Goal: Contribute content: Contribute content

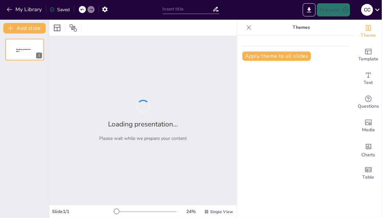
type input "Pengantar Akuntansi Aktiva Tetap Berwujud"
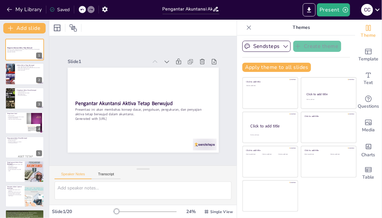
click at [95, 115] on p "Presentasi ini akan membahas konsep dasar, pengakuan, pengukuran, dan penyajian…" at bounding box center [140, 111] width 132 height 51
checkbox input "true"
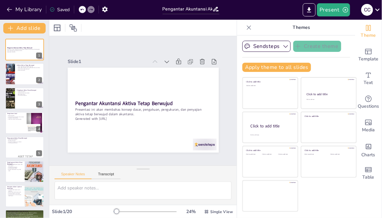
checkbox input "true"
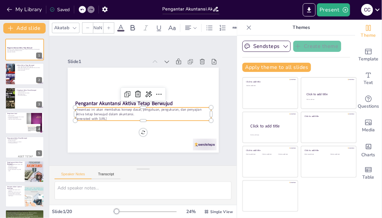
type input "32"
click at [368, 80] on span "Text" at bounding box center [368, 82] width 9 height 7
checkbox input "true"
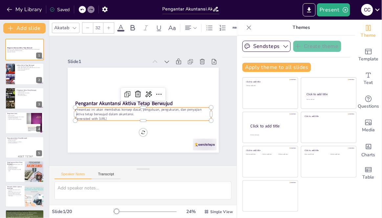
checkbox input "true"
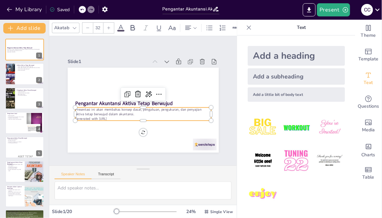
click at [325, 74] on div "Add a subheading" at bounding box center [295, 76] width 97 height 16
checkbox input "true"
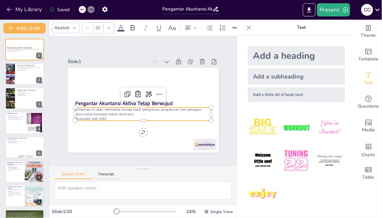
checkbox input "true"
type input "38"
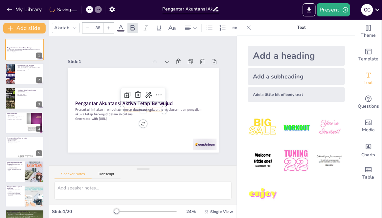
click at [138, 103] on icon at bounding box center [141, 108] width 11 height 11
checkbox input "true"
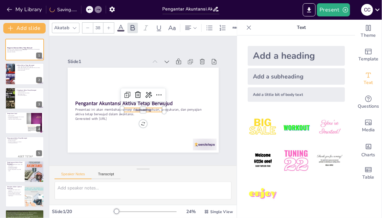
checkbox input "true"
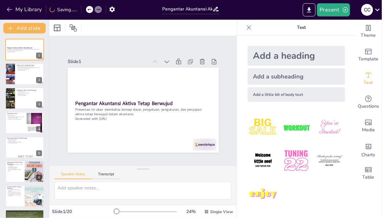
click at [204, 132] on div "Slide 1 Pengantar Akuntansi Aktiva Tetap Berwujud Presentasi ini akan membahas …" at bounding box center [143, 101] width 122 height 198
checkbox input "true"
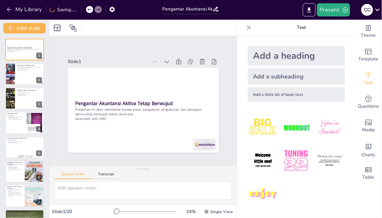
checkbox input "true"
click at [371, 77] on icon "Add text boxes" at bounding box center [368, 75] width 8 height 8
checkbox input "true"
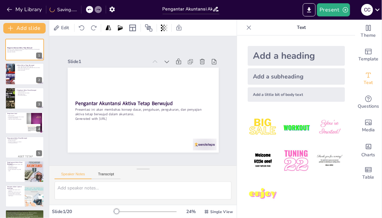
checkbox input "true"
click at [254, 27] on div at bounding box center [249, 27] width 11 height 11
checkbox input "true"
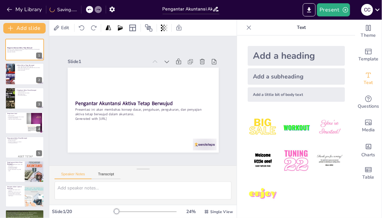
checkbox input "true"
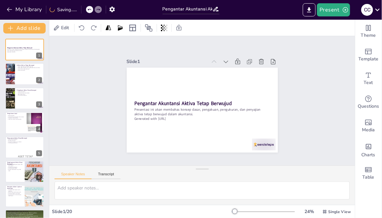
click at [232, 109] on p "Presentasi ini akan membahas konsep dasar, pengakuan, pengukuran, dan penyajian…" at bounding box center [198, 111] width 128 height 64
checkbox input "true"
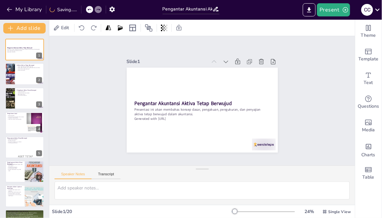
checkbox input "true"
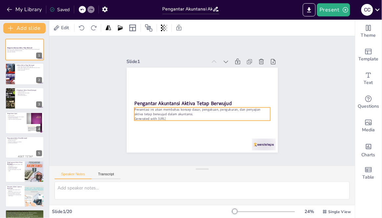
checkbox input "true"
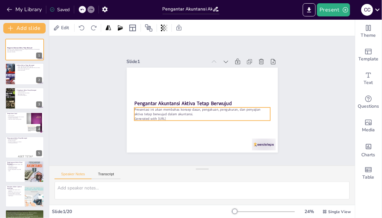
checkbox input "true"
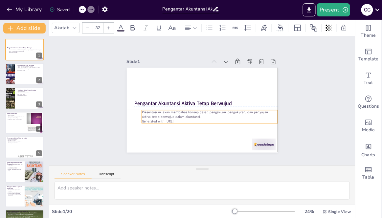
checkbox input "true"
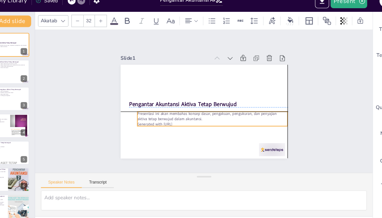
checkbox input "true"
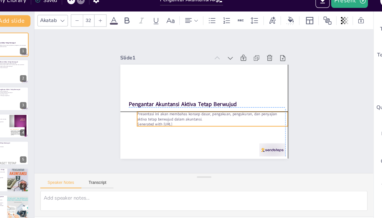
checkbox input "true"
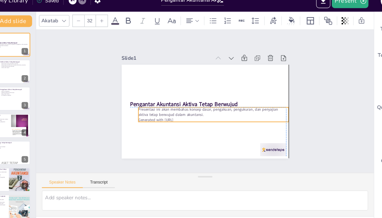
checkbox input "true"
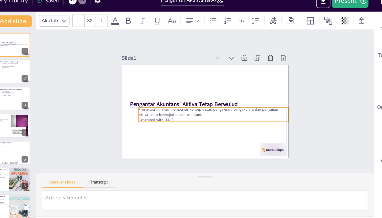
checkbox input "true"
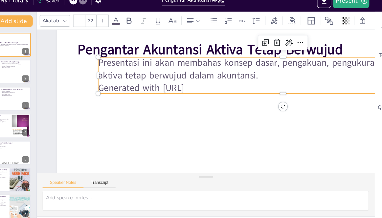
checkbox input "true"
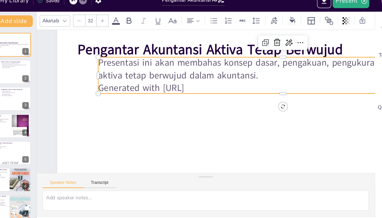
checkbox input "true"
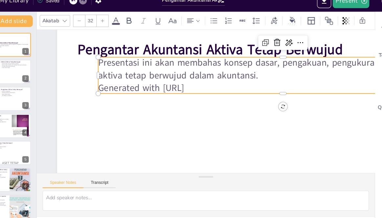
checkbox input "true"
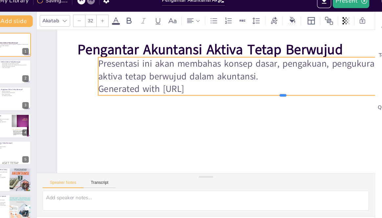
checkbox input "true"
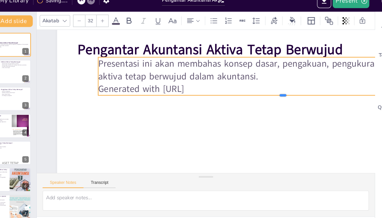
checkbox input "true"
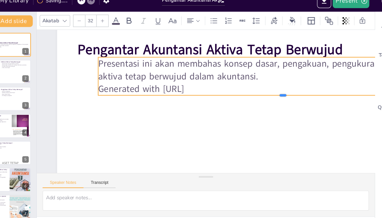
checkbox input "true"
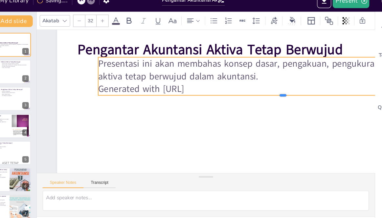
checkbox input "true"
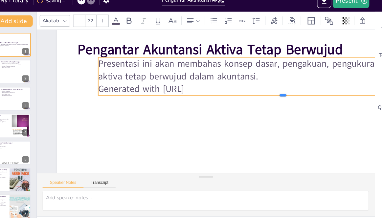
checkbox input "true"
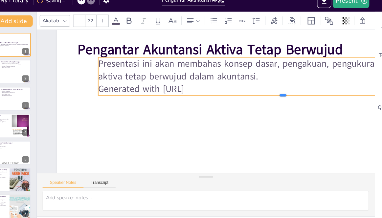
checkbox input "true"
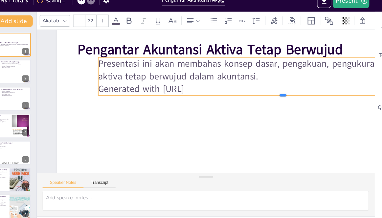
checkbox input "true"
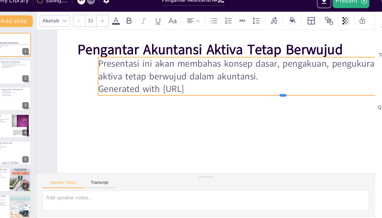
checkbox input "true"
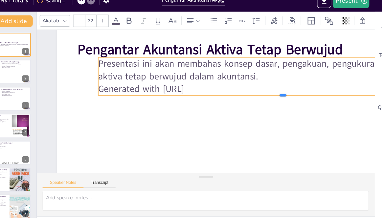
checkbox input "true"
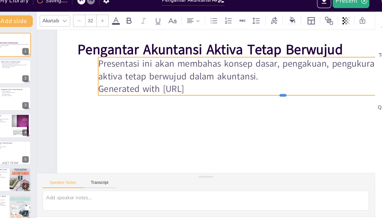
checkbox input "true"
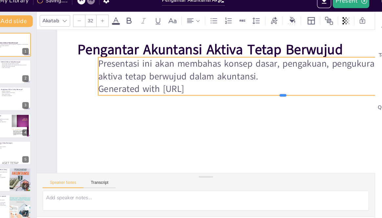
checkbox input "true"
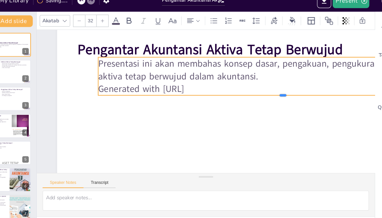
checkbox input "true"
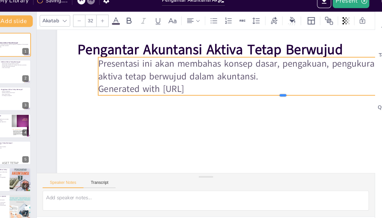
checkbox input "true"
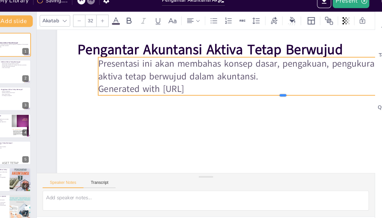
checkbox input "true"
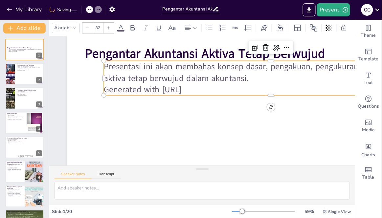
scroll to position [0, 2]
click at [26, 82] on div at bounding box center [24, 74] width 39 height 22
type textarea "Aktiva tetap berwujud didefinisikan sebagai aset fisik yang dimiliki oleh perus…"
checkbox input "true"
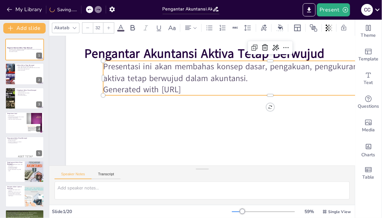
checkbox input "true"
